Goal: Information Seeking & Learning: Learn about a topic

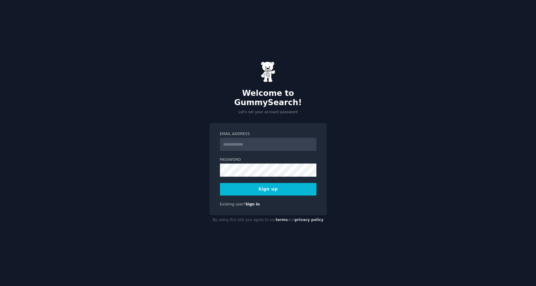
click at [243, 140] on input "Email Address" at bounding box center [268, 144] width 96 height 13
type input "**********"
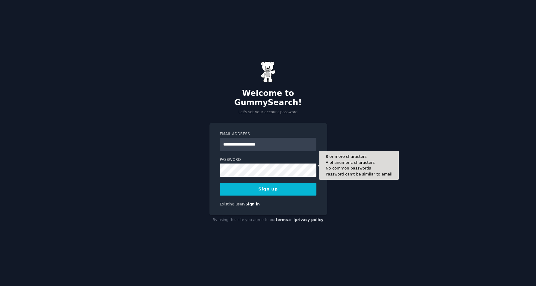
click at [251, 183] on button "Sign up" at bounding box center [268, 189] width 96 height 13
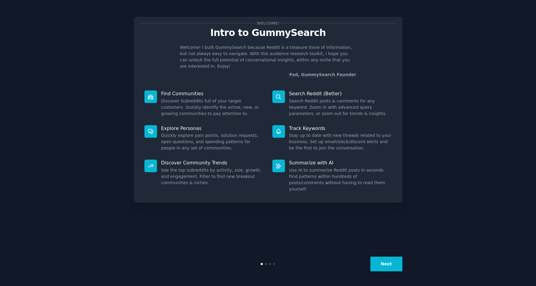
click at [385, 263] on button "Next" at bounding box center [386, 264] width 32 height 15
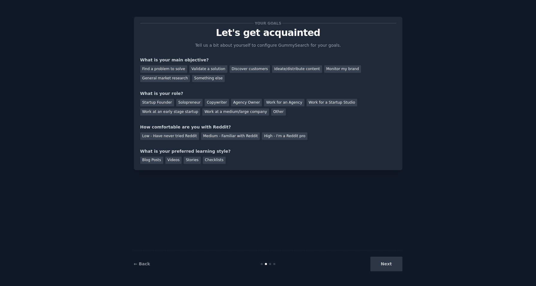
click at [177, 70] on div "Find a problem to solve" at bounding box center [163, 68] width 47 height 7
click at [187, 101] on div "Solopreneur" at bounding box center [189, 102] width 26 height 7
click at [223, 136] on div "Medium - Familiar with Reddit" at bounding box center [230, 135] width 59 height 7
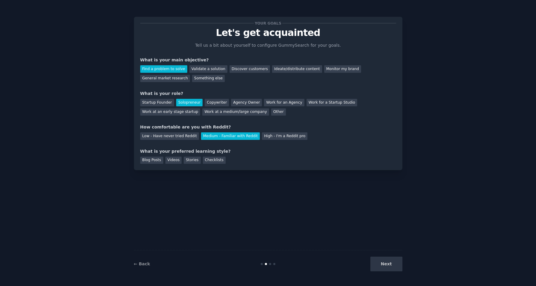
click at [177, 161] on div "Videos" at bounding box center [173, 160] width 16 height 7
click at [194, 160] on div "Stories" at bounding box center [192, 160] width 17 height 7
click at [175, 159] on div "Videos" at bounding box center [173, 160] width 16 height 7
click at [386, 267] on button "Next" at bounding box center [386, 264] width 32 height 15
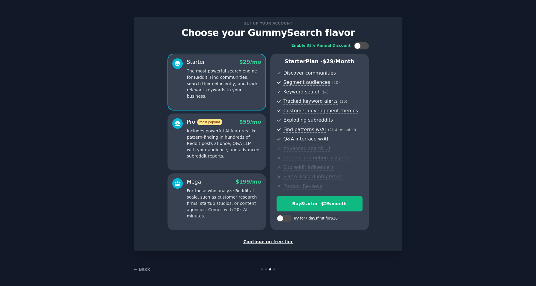
click at [277, 242] on div "Continue on free tier" at bounding box center [268, 242] width 256 height 6
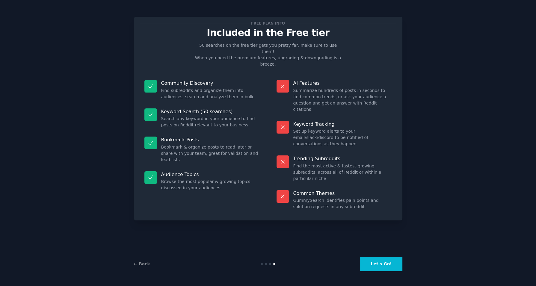
click at [382, 265] on button "Let's Go!" at bounding box center [381, 264] width 42 height 15
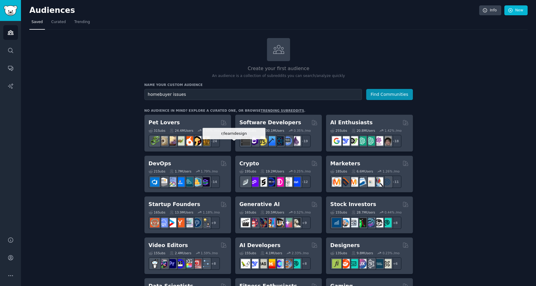
type input "homebuyer issues"
click at [366, 89] on button "Find Communities" at bounding box center [389, 94] width 47 height 11
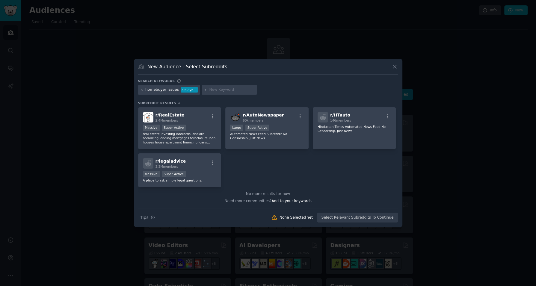
click at [185, 139] on p "real estate investing landlords landlord borrowing lending mortgages foreclosur…" at bounding box center [180, 138] width 74 height 13
drag, startPoint x: 0, startPoint y: 0, endPoint x: 387, endPoint y: 219, distance: 444.9
click at [387, 219] on button "Create Audience" at bounding box center [378, 218] width 40 height 10
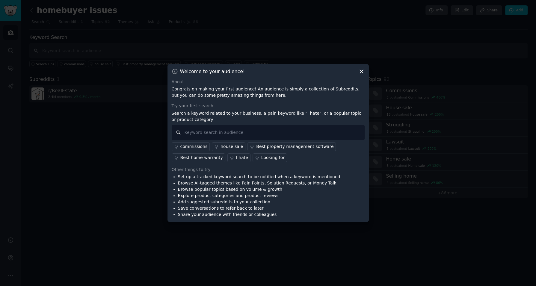
click at [218, 133] on input "text" at bounding box center [268, 132] width 193 height 15
type input "I hate"
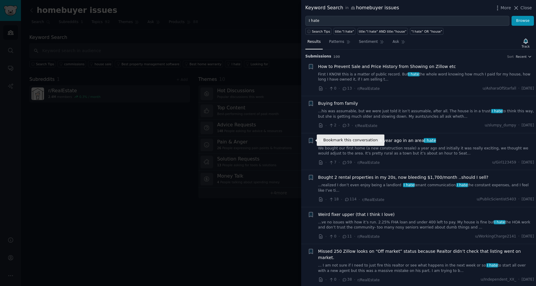
click at [310, 141] on icon "button" at bounding box center [311, 140] width 4 height 5
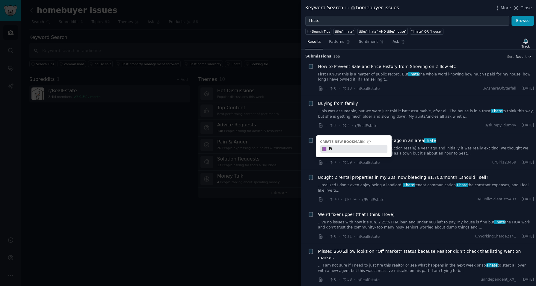
type input "P"
type input "RE Pain Points"
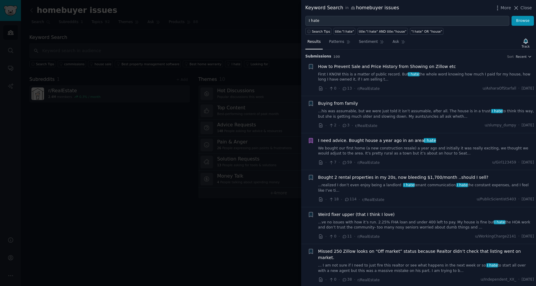
click at [365, 68] on span "How to Prevent Sale and Price History from Showing on Zillow etc" at bounding box center [387, 66] width 138 height 6
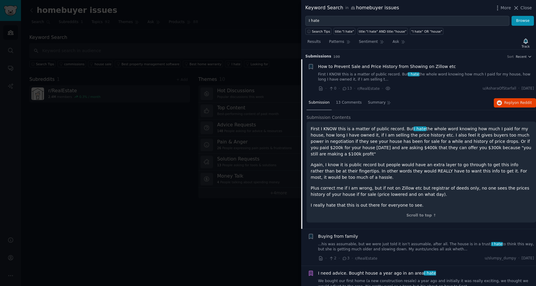
scroll to position [9, 0]
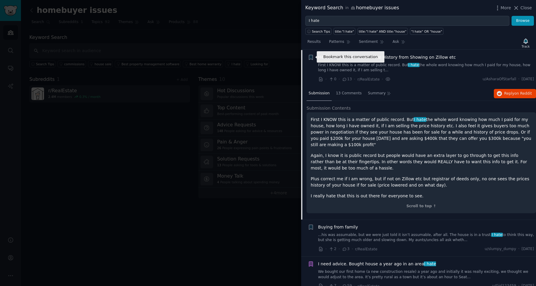
click at [310, 57] on icon "button" at bounding box center [311, 57] width 4 height 5
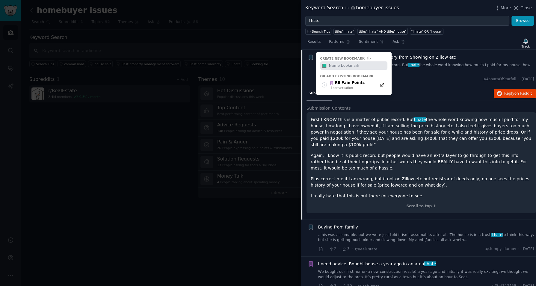
click at [342, 83] on div "RE Pain Points" at bounding box center [346, 82] width 35 height 5
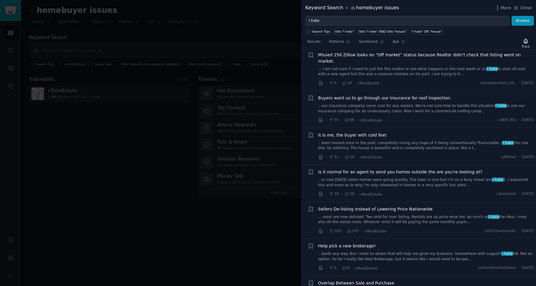
scroll to position [348, 0]
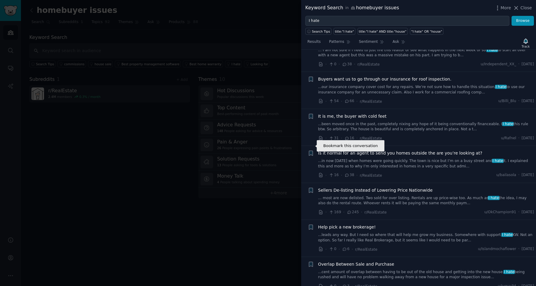
click at [310, 151] on icon "button" at bounding box center [311, 153] width 4 height 5
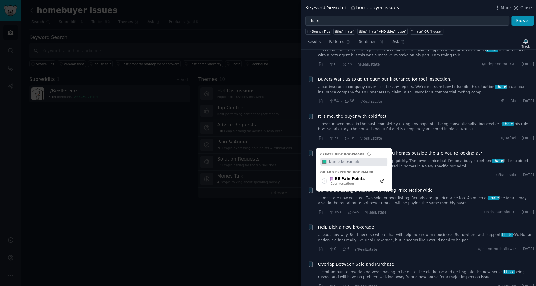
click at [352, 176] on div "RE Pain Points" at bounding box center [346, 178] width 35 height 5
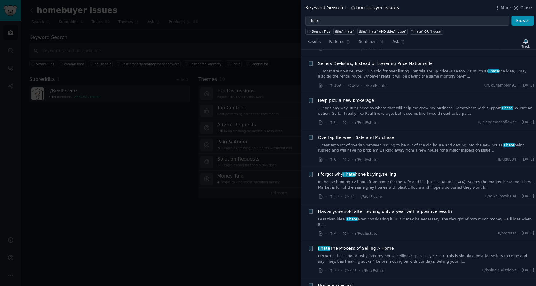
scroll to position [475, 0]
click at [348, 208] on span "Has anyone sold after owning only a year with a positive result?" at bounding box center [385, 211] width 134 height 6
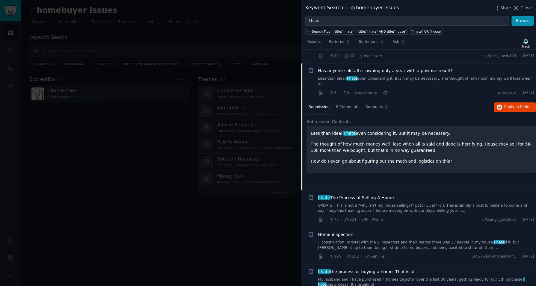
scroll to position [489, 0]
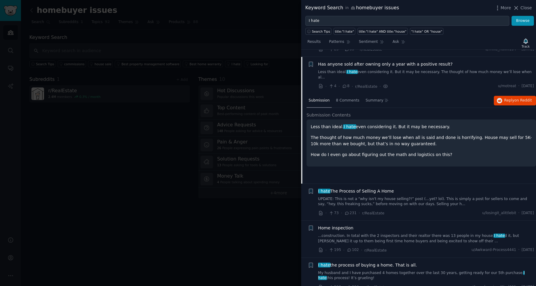
click at [310, 62] on icon "button" at bounding box center [311, 64] width 4 height 5
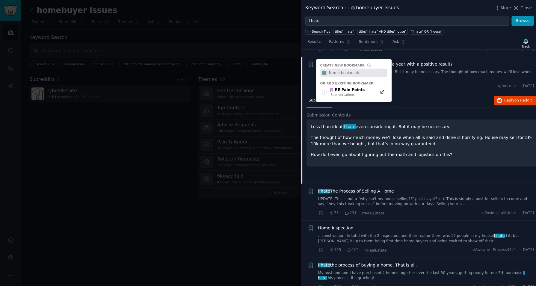
click at [311, 189] on icon "button" at bounding box center [311, 191] width 4 height 5
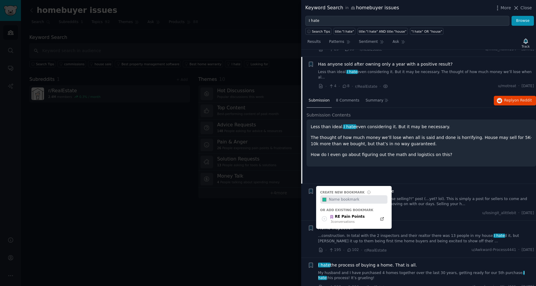
click at [349, 214] on div "RE Pain Points" at bounding box center [346, 216] width 35 height 5
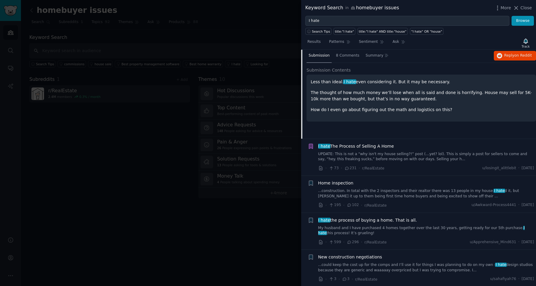
scroll to position [579, 0]
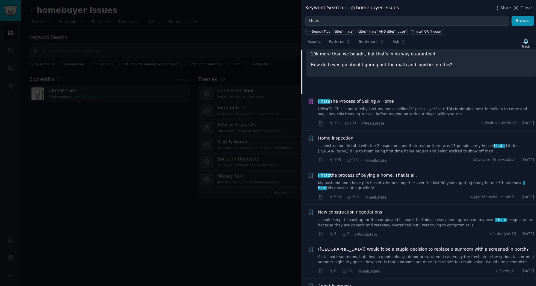
click at [310, 173] on icon "button" at bounding box center [311, 175] width 4 height 5
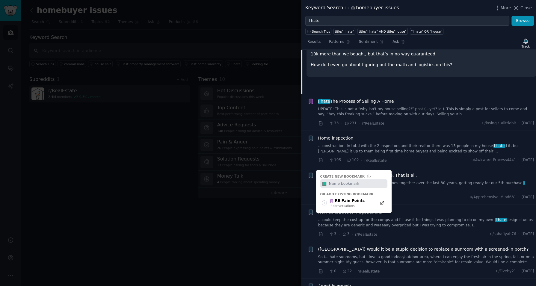
click at [341, 204] on div "4 conversation s" at bounding box center [347, 206] width 34 height 4
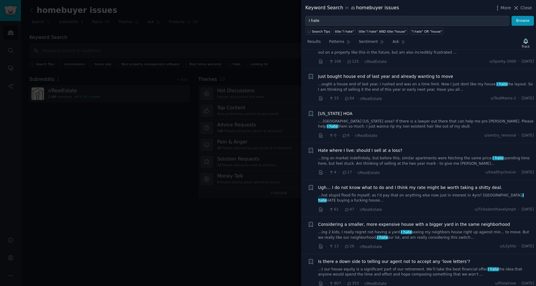
scroll to position [1194, 0]
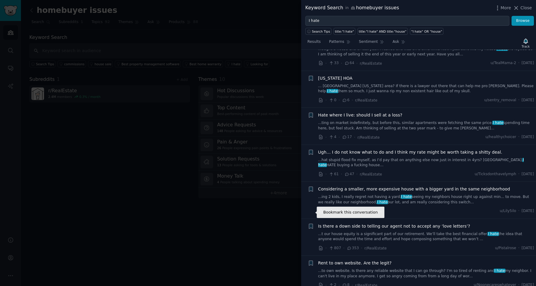
click at [311, 224] on icon "button" at bounding box center [311, 226] width 4 height 5
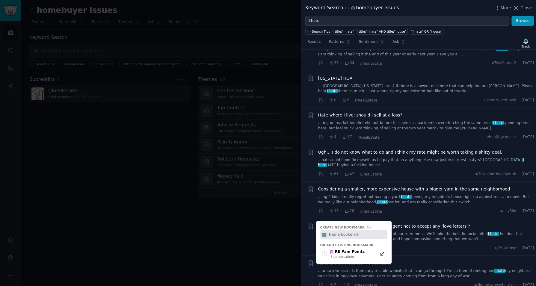
click at [340, 249] on div "RE Pain Points" at bounding box center [346, 251] width 35 height 5
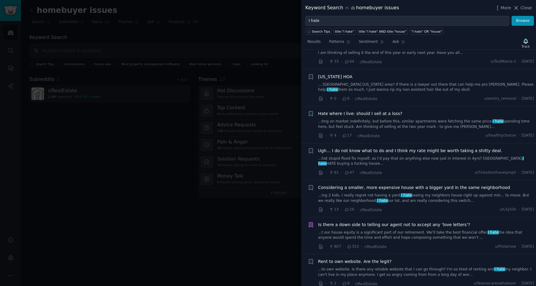
scroll to position [1202, 0]
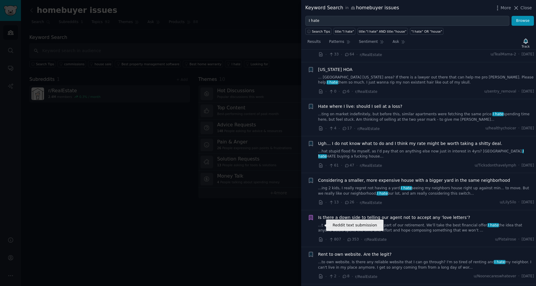
click at [320, 237] on icon at bounding box center [320, 239] width 5 height 5
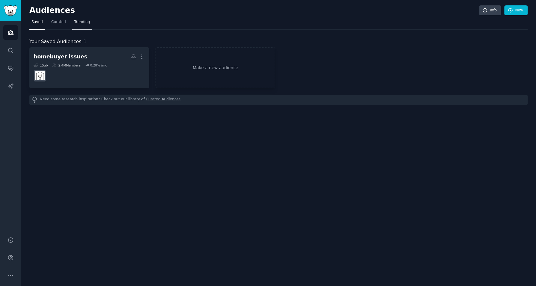
click at [83, 22] on span "Trending" at bounding box center [82, 21] width 16 height 5
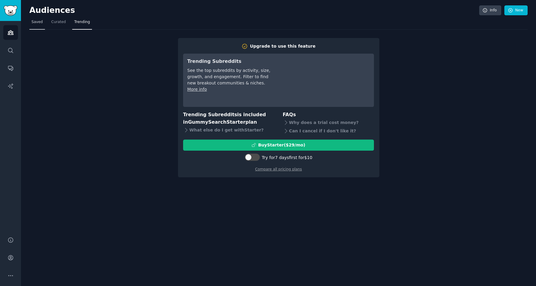
click at [37, 19] on span "Saved" at bounding box center [36, 21] width 11 height 5
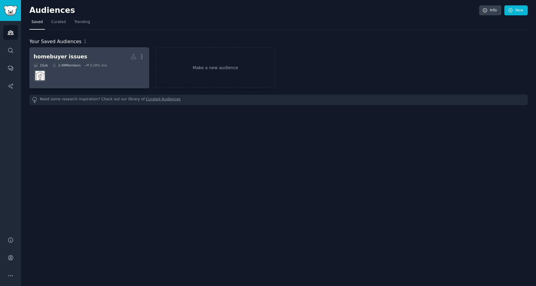
click at [67, 57] on div "homebuyer issues" at bounding box center [61, 56] width 54 height 7
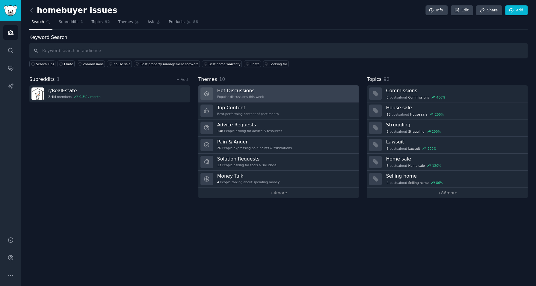
click at [243, 91] on h3 "Hot Discussions" at bounding box center [240, 90] width 47 height 6
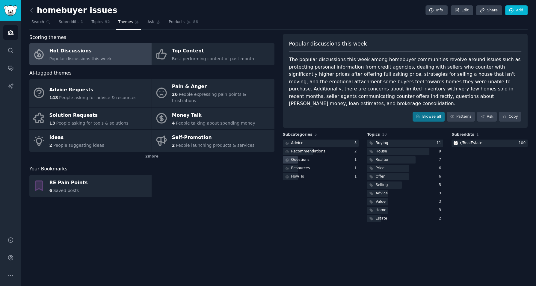
click at [299, 157] on div "Questions" at bounding box center [300, 159] width 18 height 5
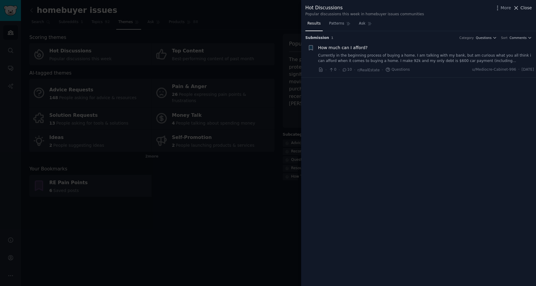
click at [517, 8] on icon at bounding box center [515, 8] width 6 height 6
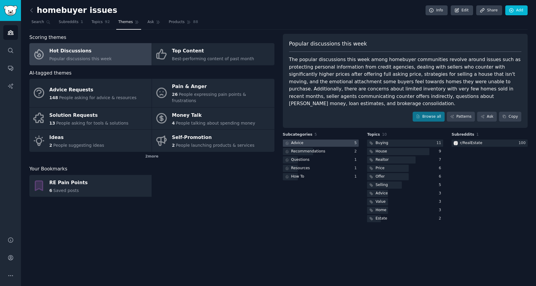
click at [298, 140] on div "Advice" at bounding box center [297, 142] width 12 height 5
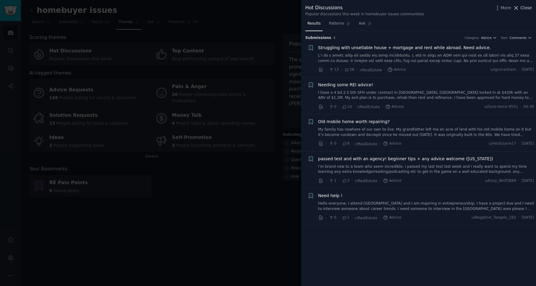
click at [516, 9] on icon at bounding box center [515, 8] width 6 height 6
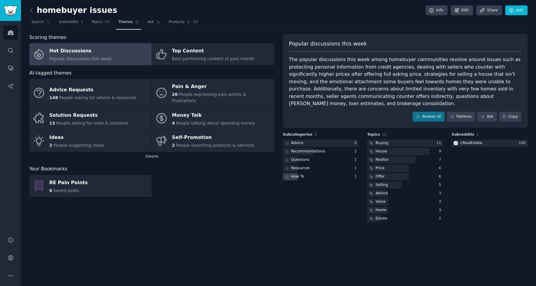
click at [293, 174] on div "How To" at bounding box center [297, 176] width 13 height 5
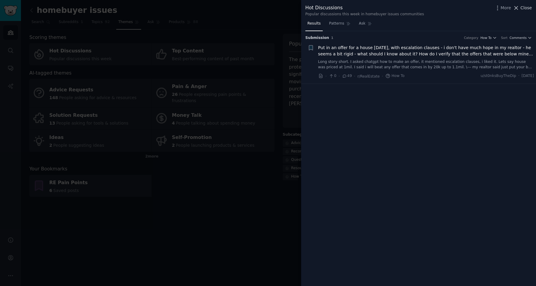
click at [517, 9] on icon at bounding box center [515, 8] width 6 height 6
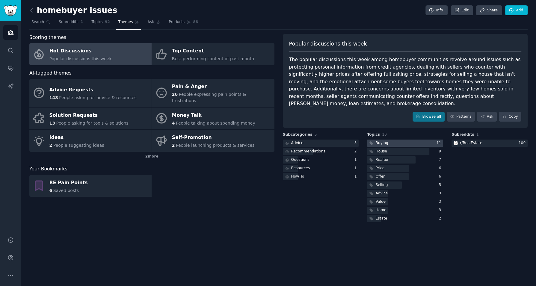
click at [377, 140] on div "Buying" at bounding box center [381, 142] width 13 height 5
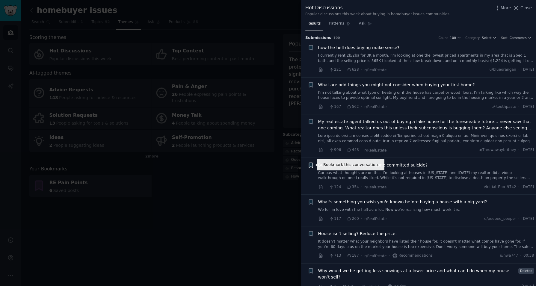
click at [310, 165] on icon "button" at bounding box center [311, 165] width 4 height 5
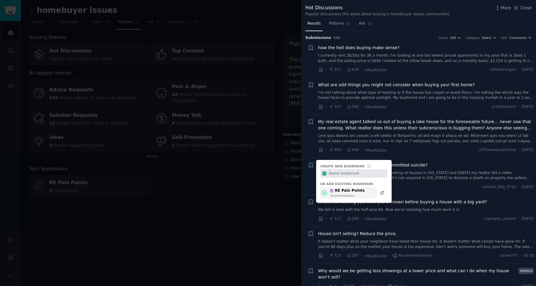
click at [348, 192] on div "RE Pain Points" at bounding box center [346, 190] width 35 height 5
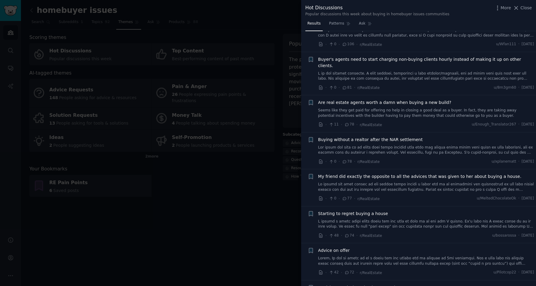
scroll to position [282, 0]
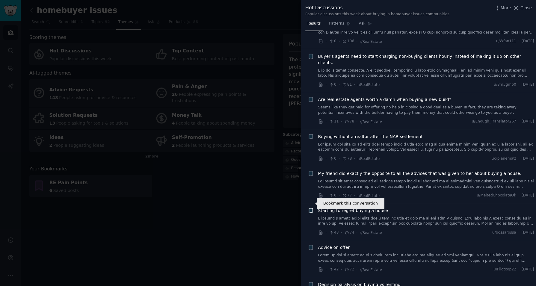
click at [310, 208] on icon "button" at bounding box center [311, 210] width 4 height 5
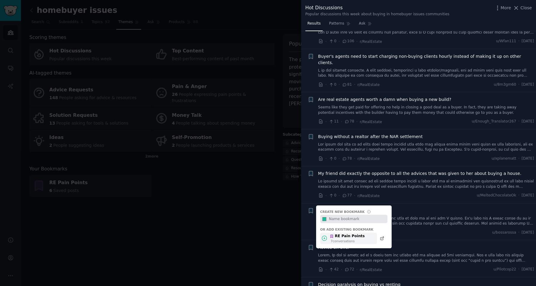
click at [350, 233] on div "RE Pain Points" at bounding box center [346, 235] width 35 height 5
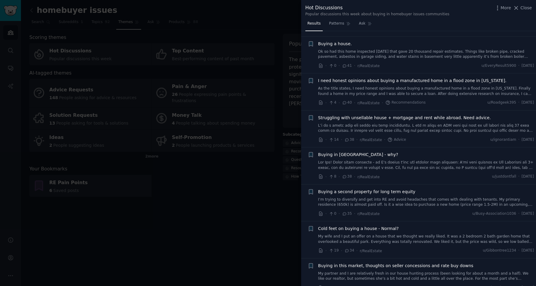
scroll to position [931, 0]
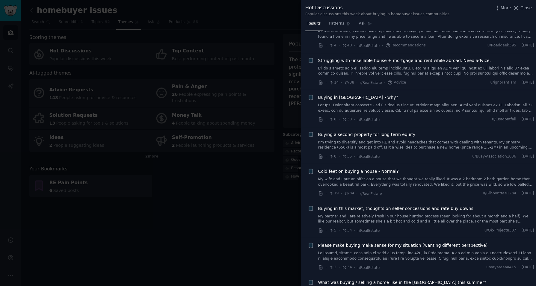
click at [330, 168] on span "Cold feet on buying a house - Normal?" at bounding box center [358, 171] width 81 height 6
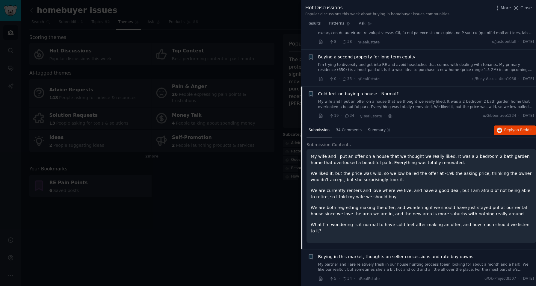
scroll to position [1056, 0]
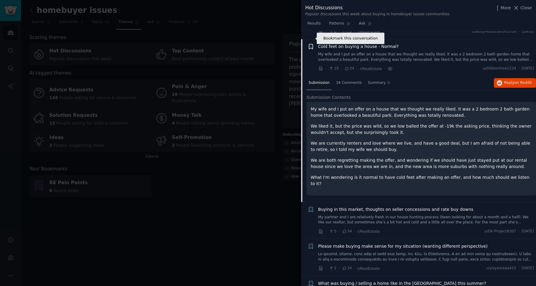
click at [312, 44] on icon "button" at bounding box center [311, 46] width 4 height 5
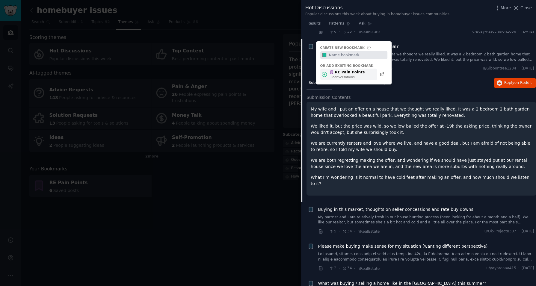
click at [339, 70] on div "RE Pain Points" at bounding box center [346, 72] width 35 height 5
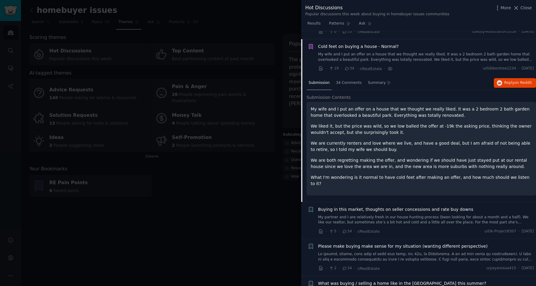
click at [193, 188] on div at bounding box center [268, 143] width 536 height 286
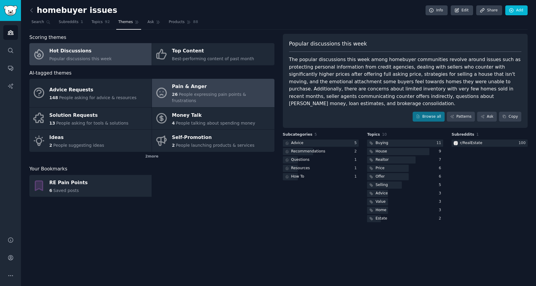
click at [192, 92] on span "People expressing pain points & frustrations" at bounding box center [209, 97] width 74 height 11
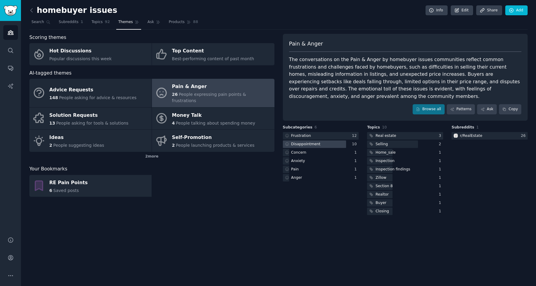
click at [298, 142] on div "Disappointment" at bounding box center [305, 144] width 29 height 5
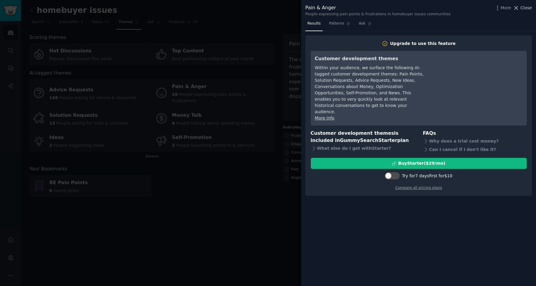
click at [516, 6] on icon at bounding box center [515, 8] width 6 height 6
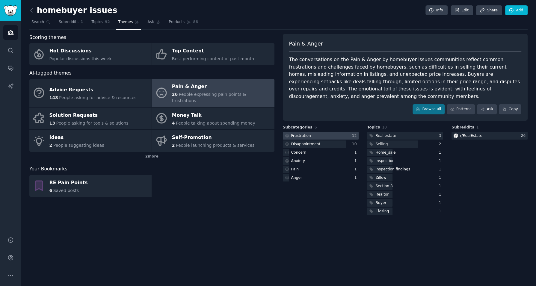
click at [307, 133] on div "Frustration" at bounding box center [301, 135] width 20 height 5
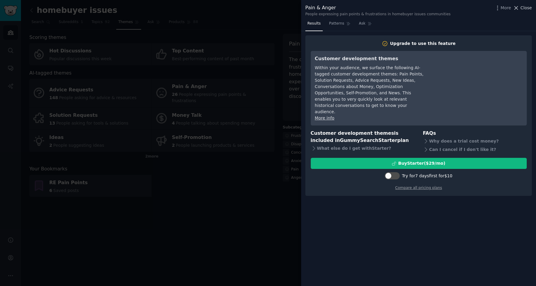
click at [517, 7] on icon at bounding box center [515, 8] width 6 height 6
